Goal: Information Seeking & Learning: Learn about a topic

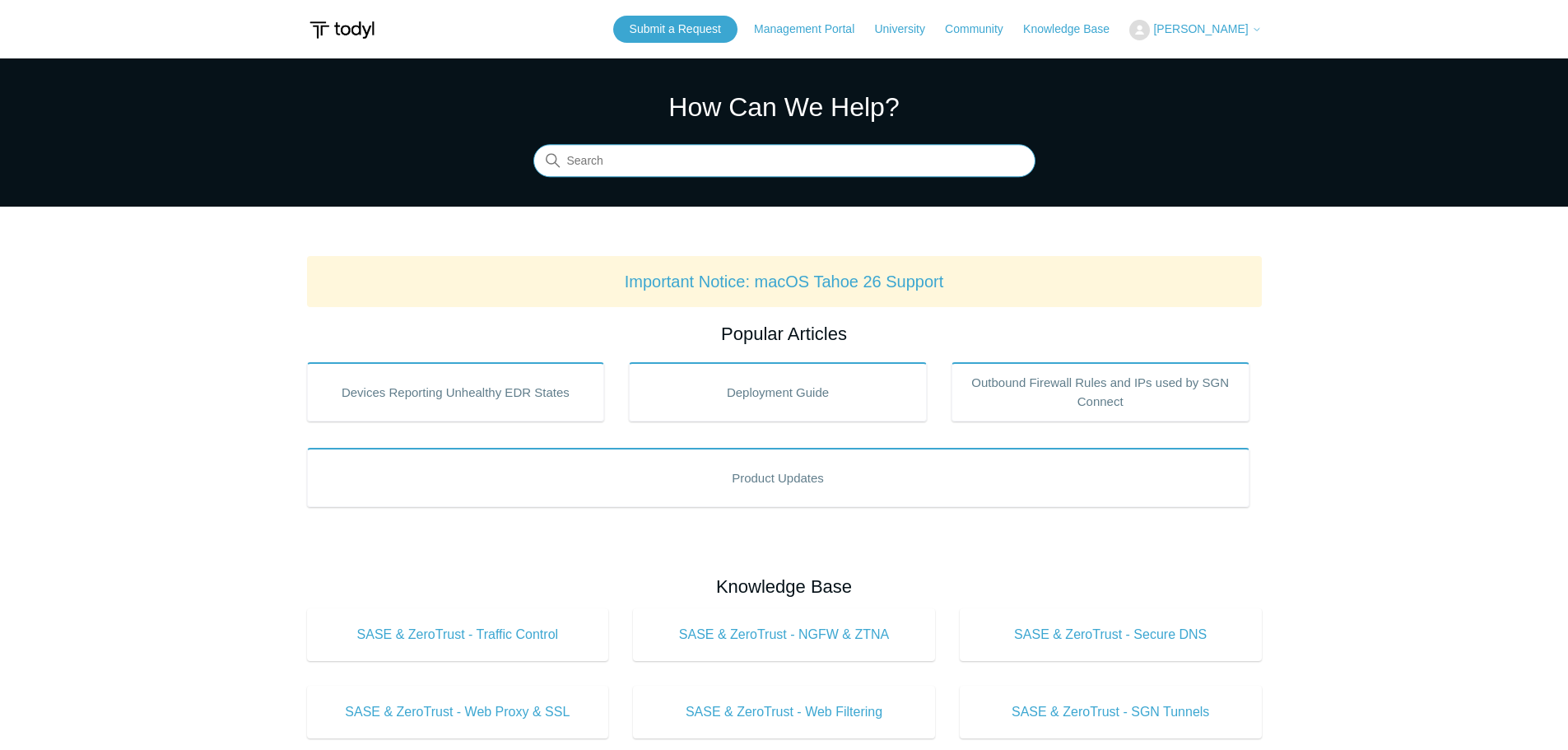
click at [693, 166] on input "Search" at bounding box center [784, 161] width 502 height 33
type input "ARM"
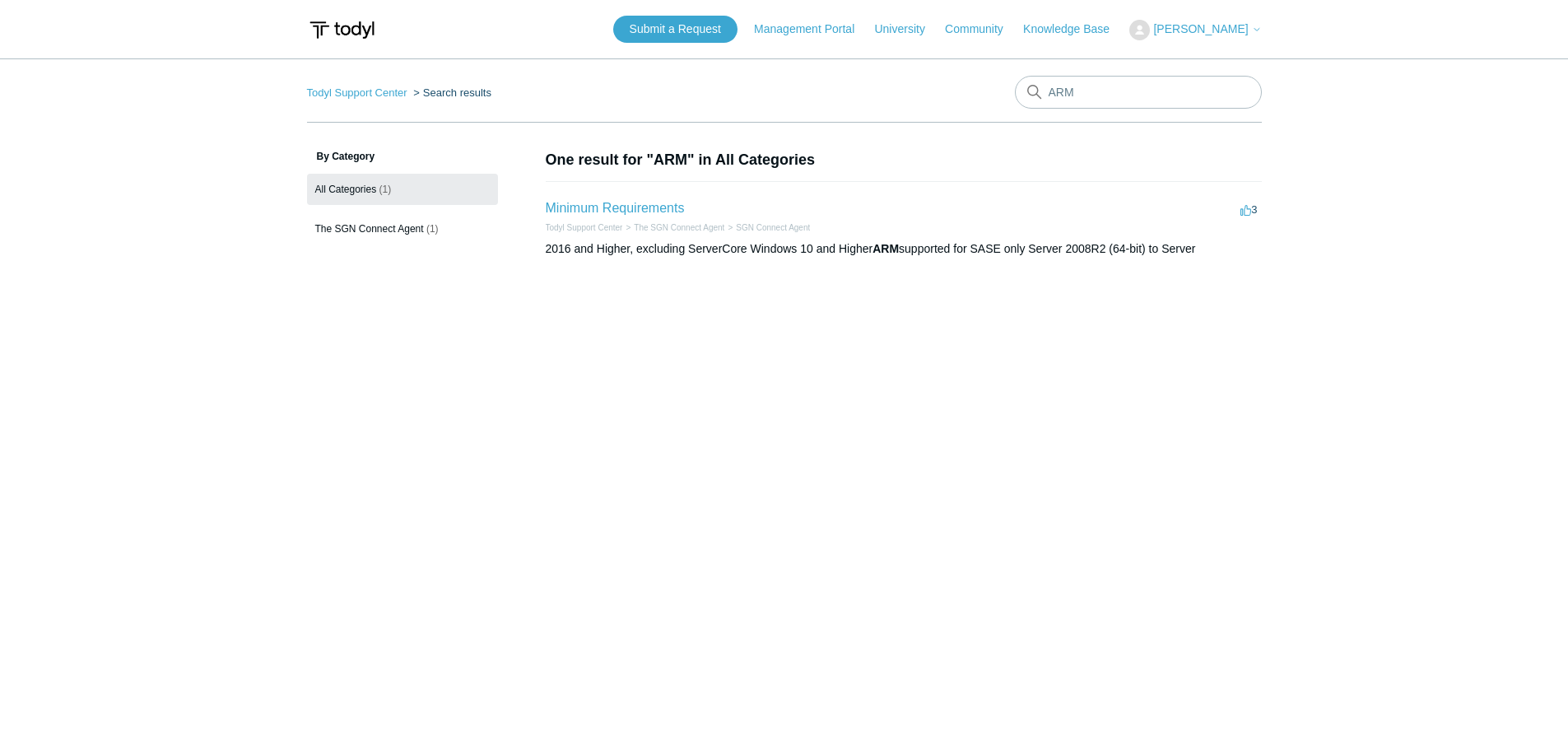
drag, startPoint x: 541, startPoint y: 210, endPoint x: 1215, endPoint y: 234, distance: 674.4
click at [1215, 234] on div "By Category All Categories (1) The SGN Connect Agent (1) Show more categories O…" at bounding box center [784, 222] width 954 height 146
click at [1237, 268] on li "Minimum Requirements 3 votes 3 Todyl Support Center The SGN Connect Agent SGN C…" at bounding box center [904, 227] width 716 height 93
drag, startPoint x: 1213, startPoint y: 256, endPoint x: 546, endPoint y: 215, distance: 668.3
click at [546, 215] on li "Minimum Requirements 3 votes 3 Todyl Support Center The SGN Connect Agent SGN C…" at bounding box center [904, 227] width 716 height 93
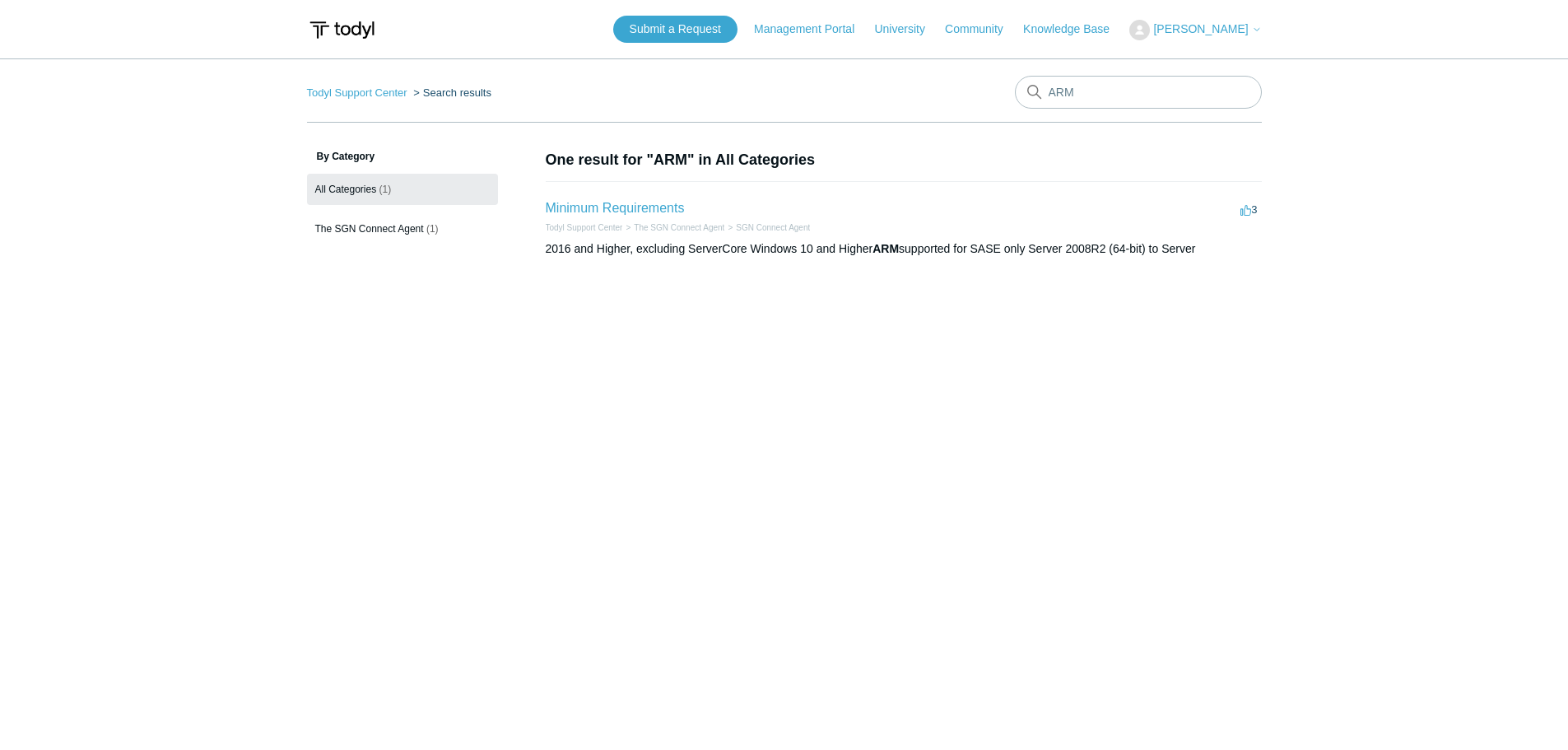
copy li "Minimum Requirements 3 votes 3 Todyl Support Center The SGN Connect Agent SGN C…"
click at [740, 454] on main "Todyl Support Center Search results ARM By Category All Categories (1) The SGN …" at bounding box center [784, 396] width 1568 height 674
click at [383, 233] on span "The SGN Connect Agent" at bounding box center [369, 228] width 109 height 11
click at [348, 192] on span "All Categories" at bounding box center [346, 189] width 62 height 11
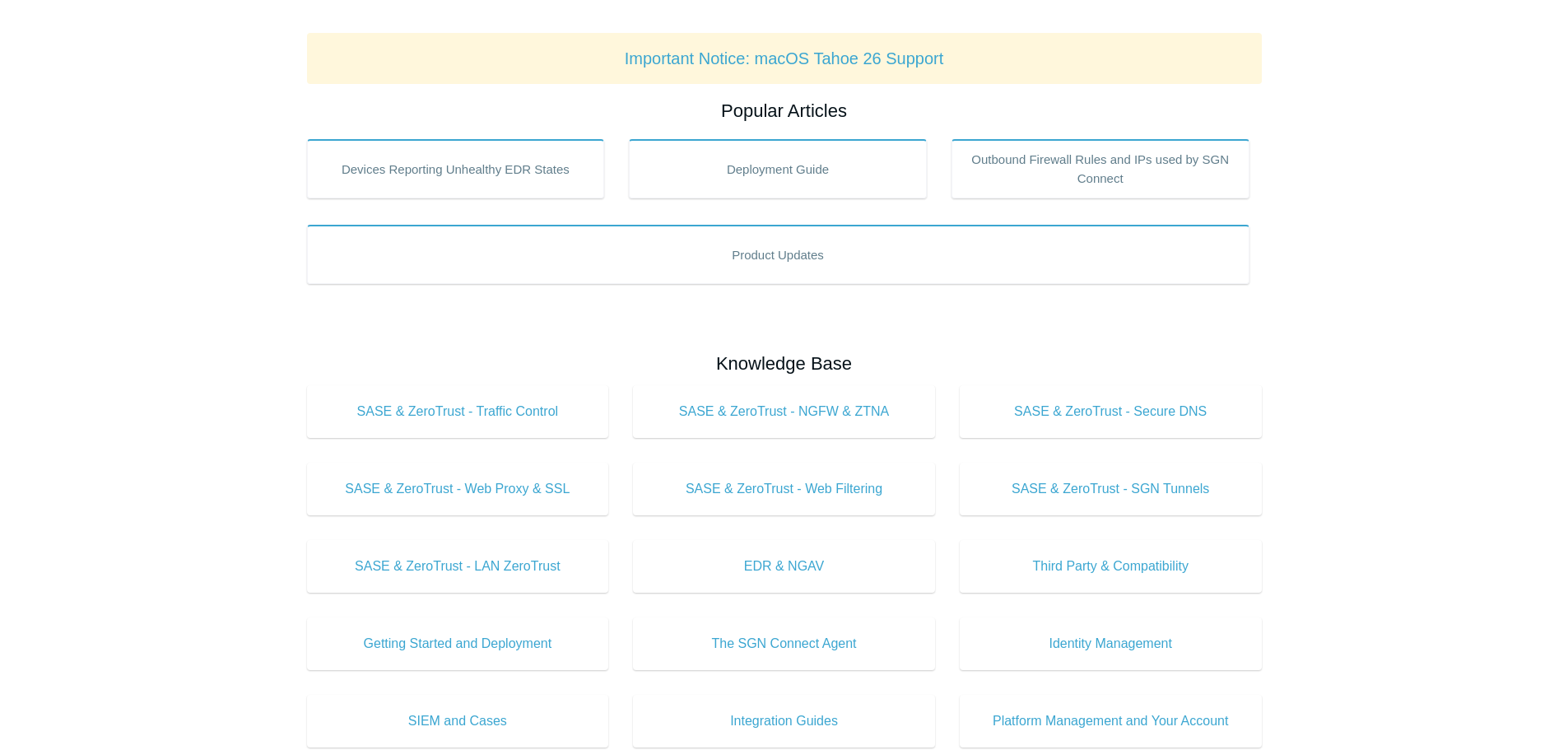
scroll to position [330, 0]
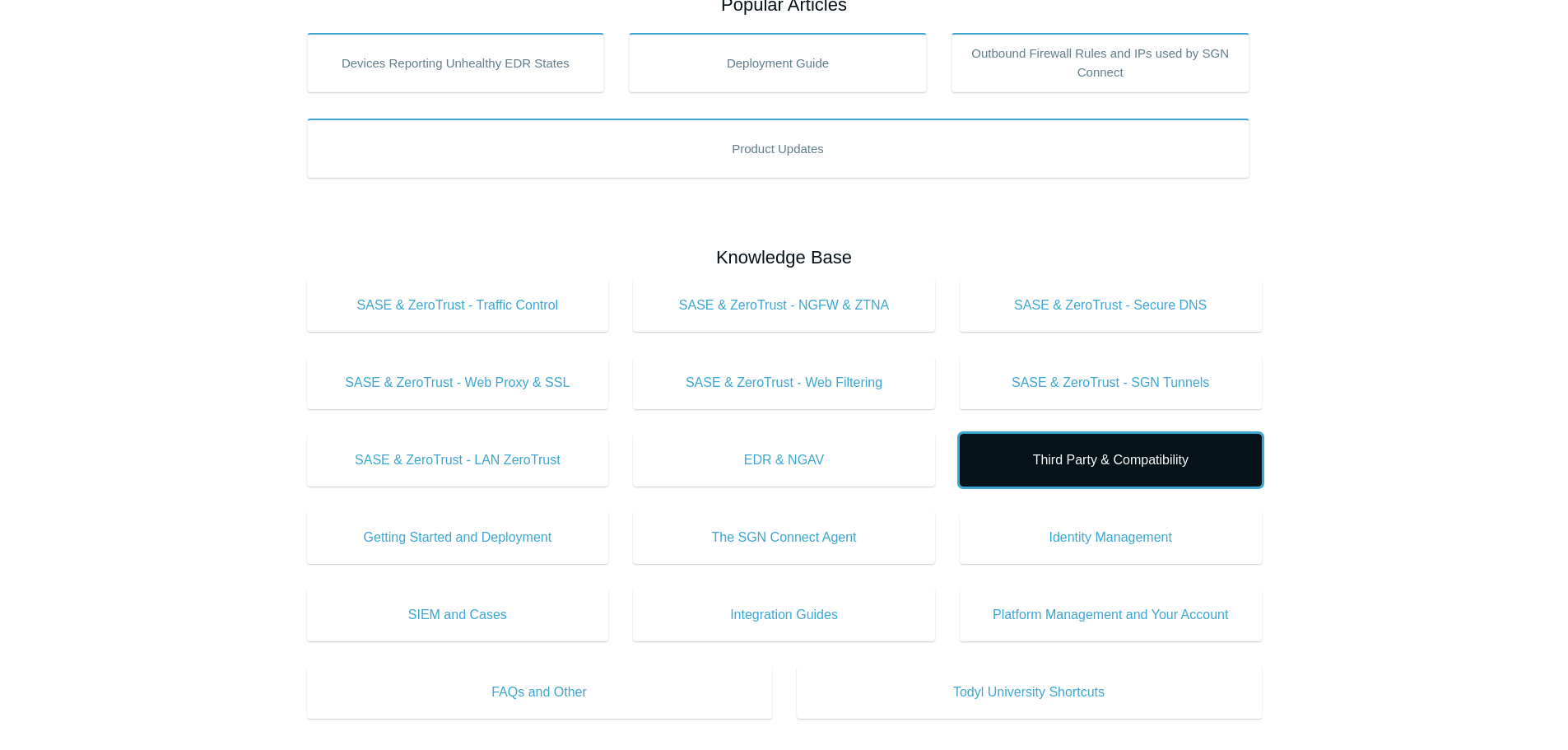
click at [1173, 461] on span "Third Party & Compatibility" at bounding box center [1111, 460] width 252 height 20
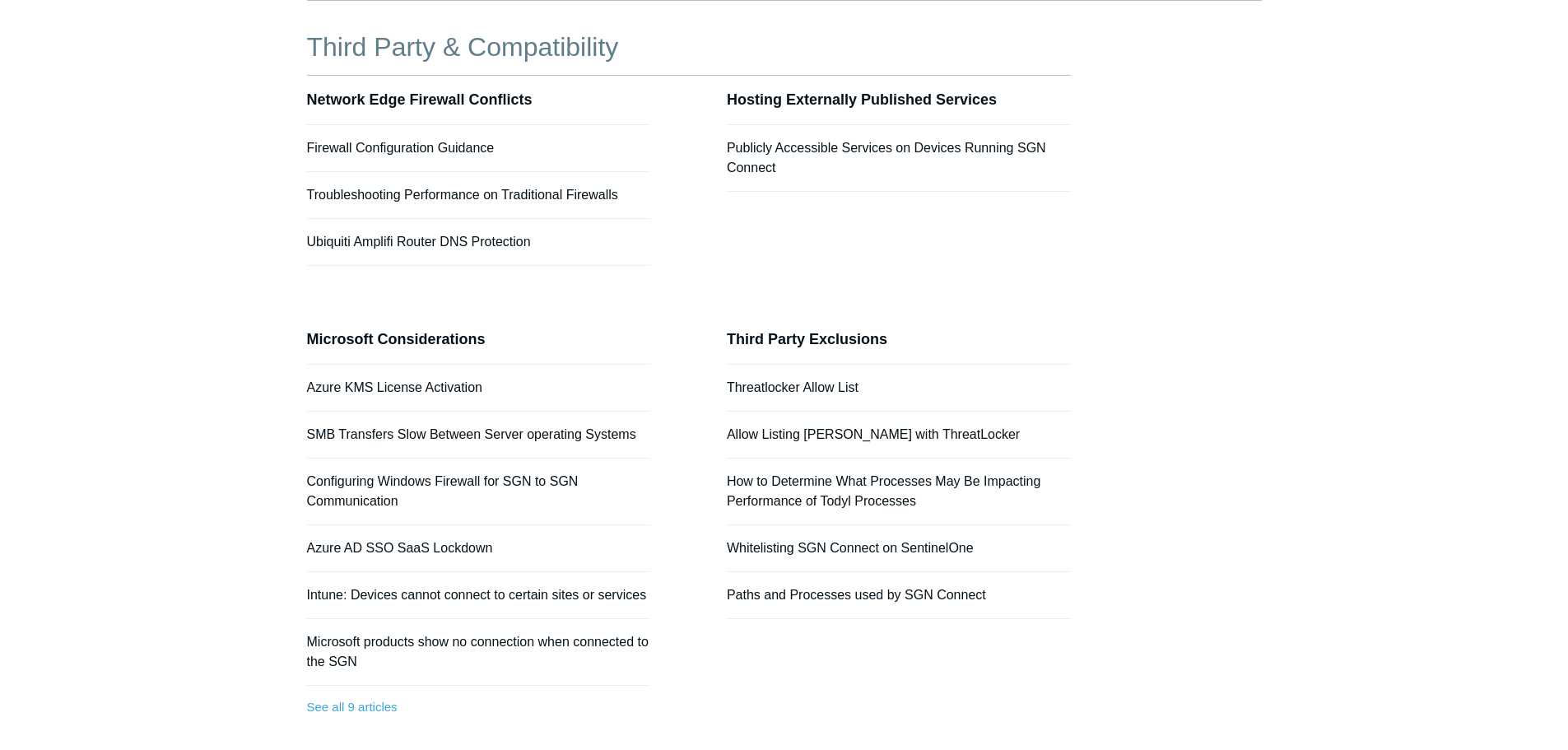
scroll to position [165, 0]
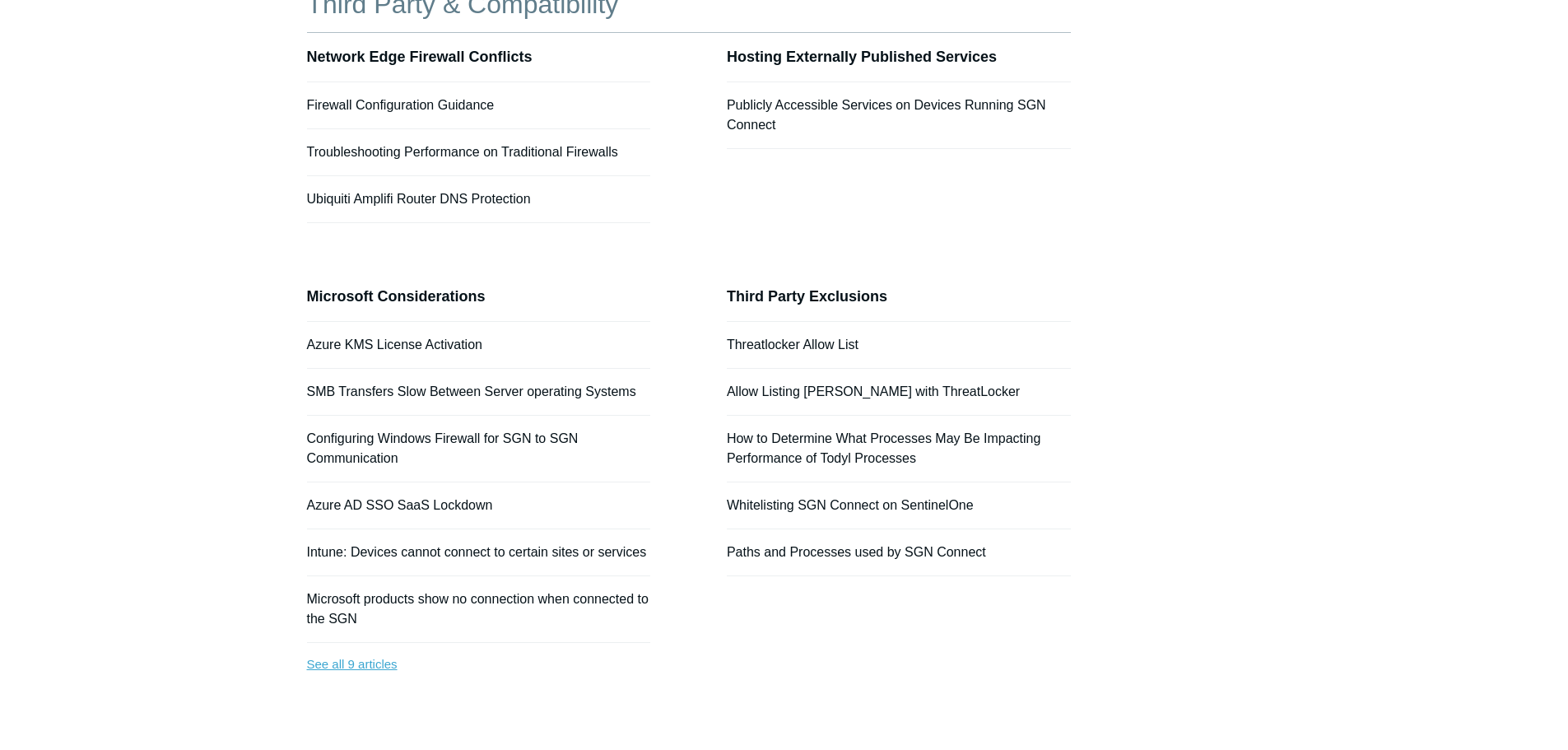
click at [374, 665] on link "See all 9 articles" at bounding box center [479, 664] width 344 height 44
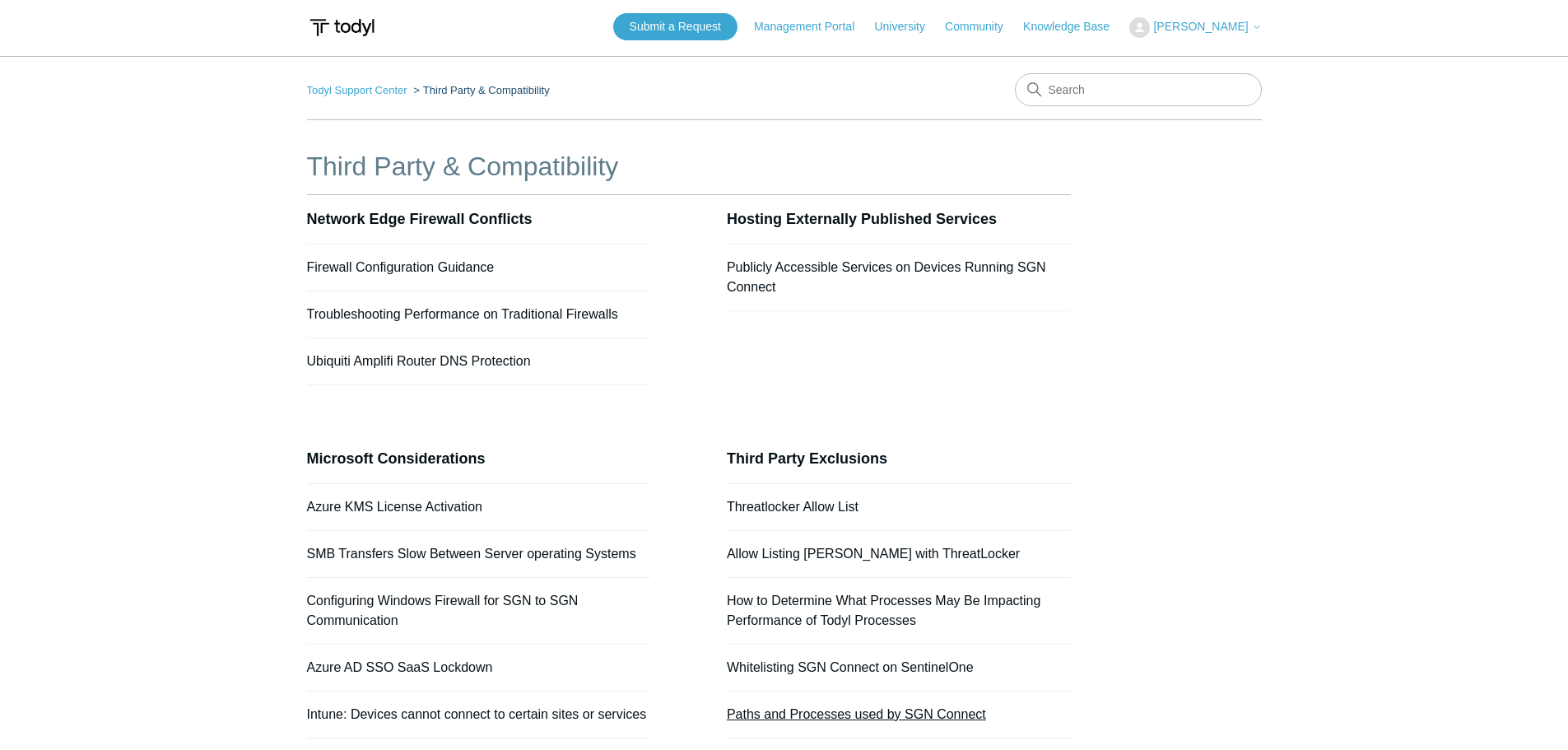
scroll to position [0, 0]
click at [1099, 21] on link "Knowledge Base" at bounding box center [1075, 29] width 103 height 17
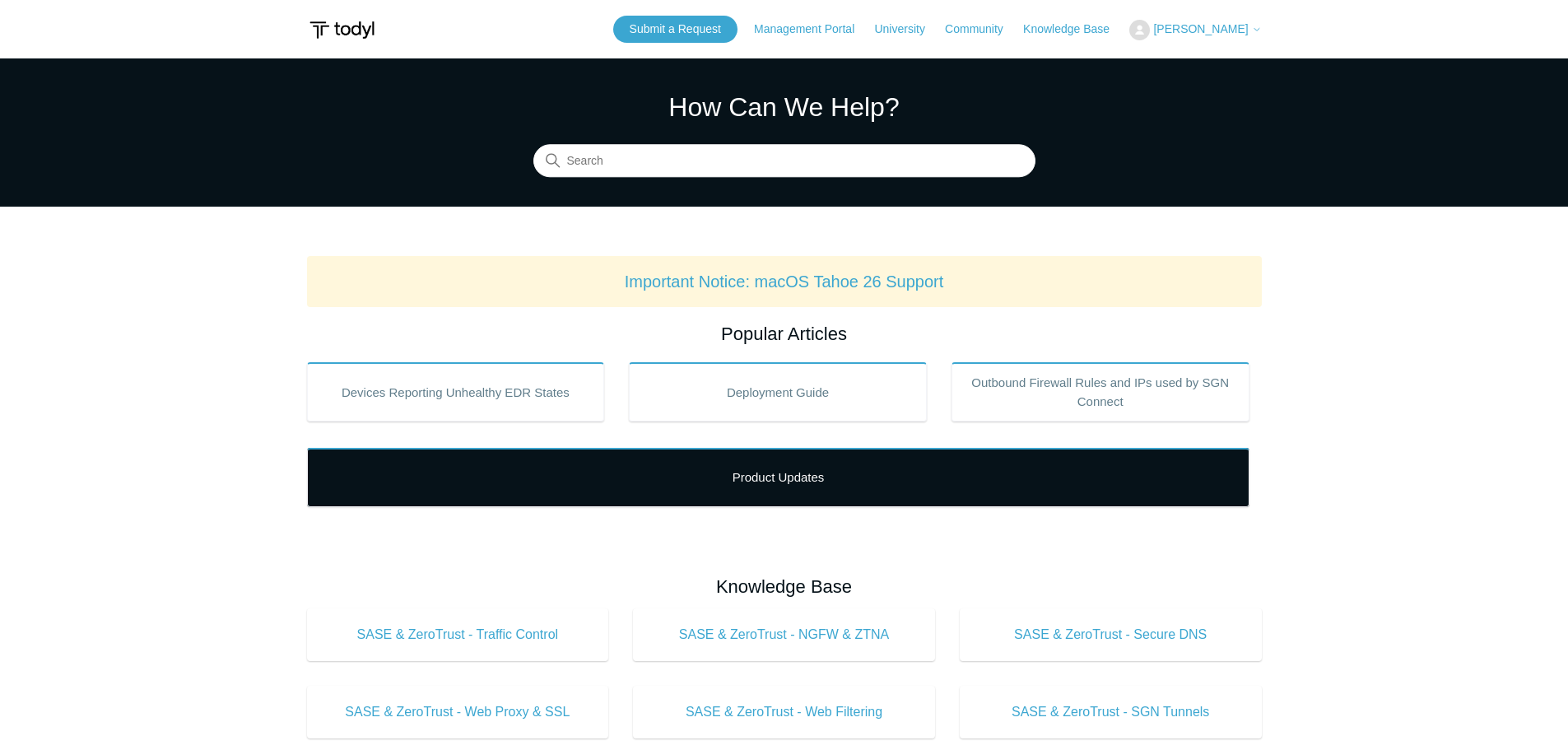
click at [800, 477] on link "Product Updates" at bounding box center [778, 477] width 942 height 59
